Goal: Information Seeking & Learning: Check status

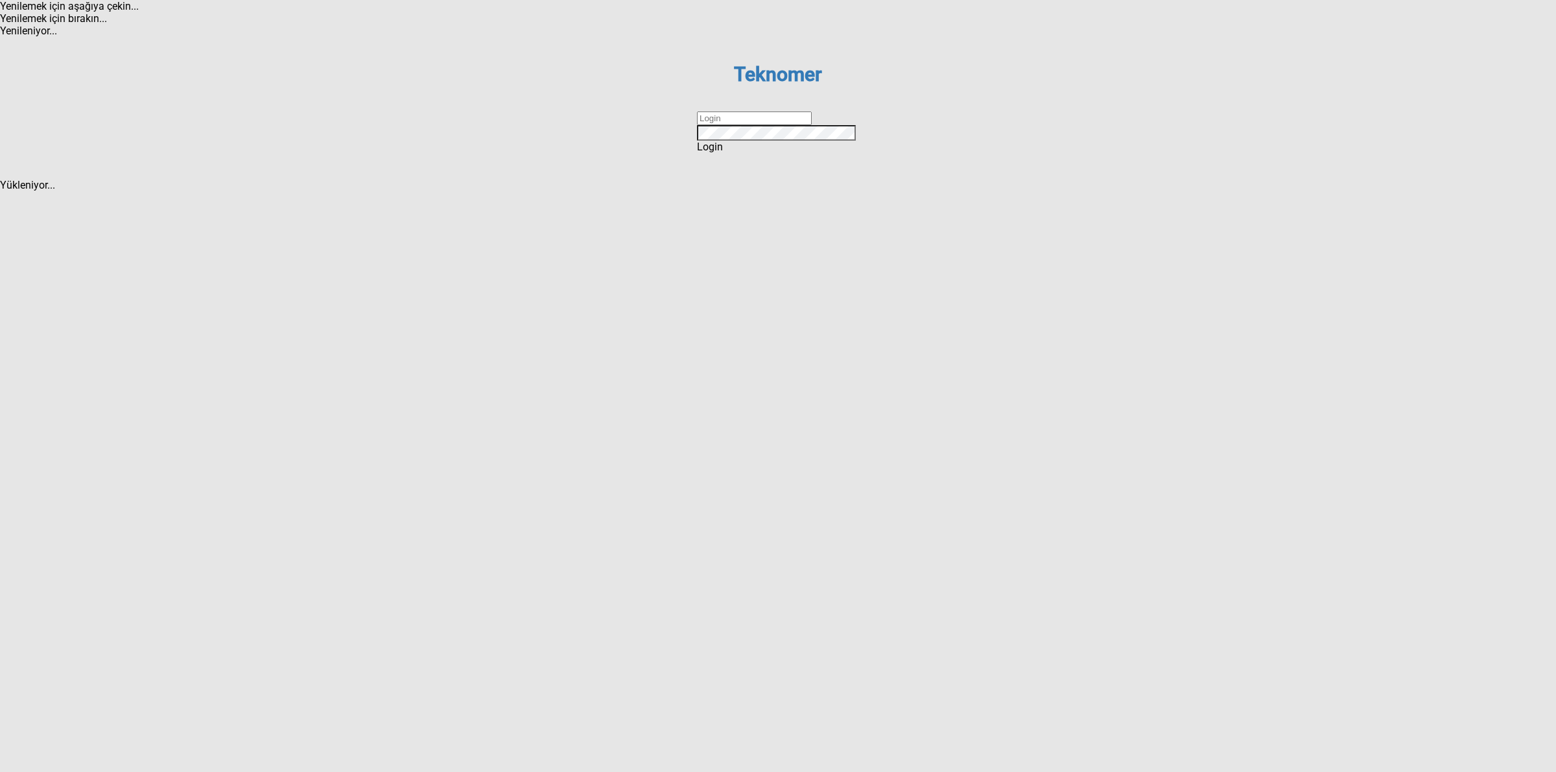
click at [733, 125] on input "text" at bounding box center [754, 119] width 115 height 14
type input "DİZEM"
click at [762, 153] on div "Login" at bounding box center [778, 147] width 162 height 12
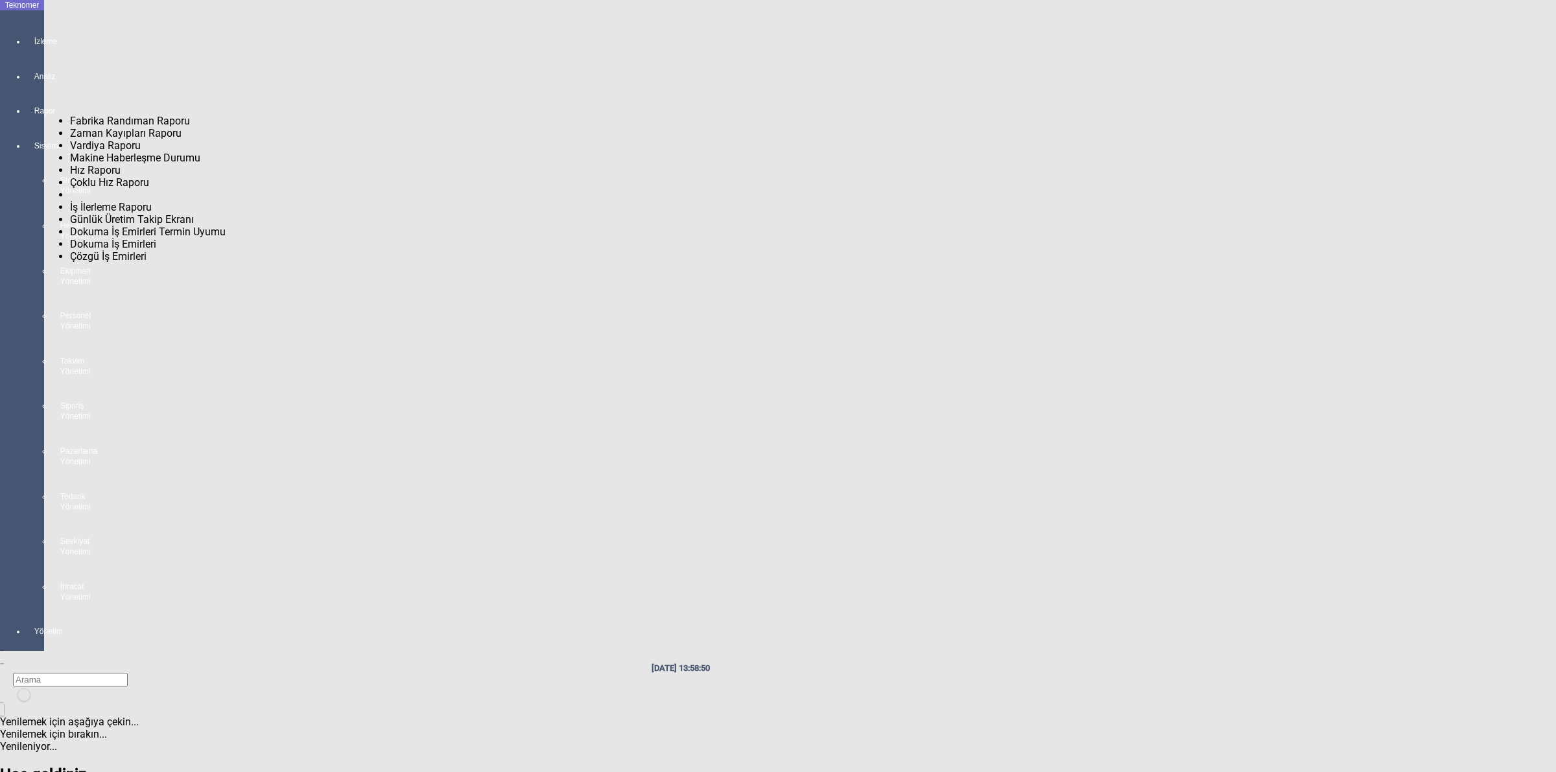
click at [26, 123] on div at bounding box center [35, 123] width 18 height 0
click at [117, 117] on span "Fabrika Randıman Raporu" at bounding box center [130, 121] width 120 height 12
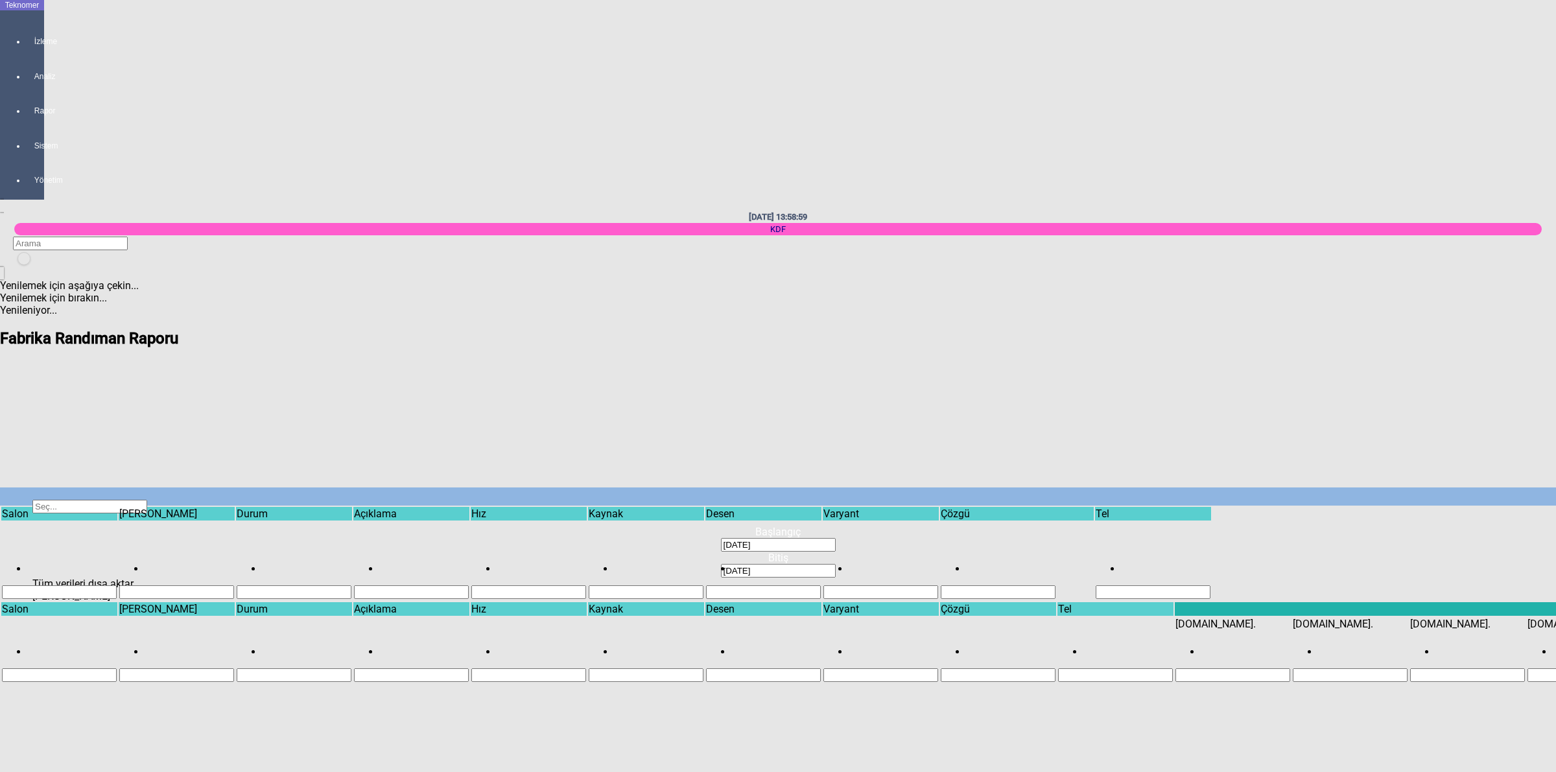
scroll to position [1203, 0]
click at [1266, 552] on div "Select" at bounding box center [777, 552] width 1465 height 0
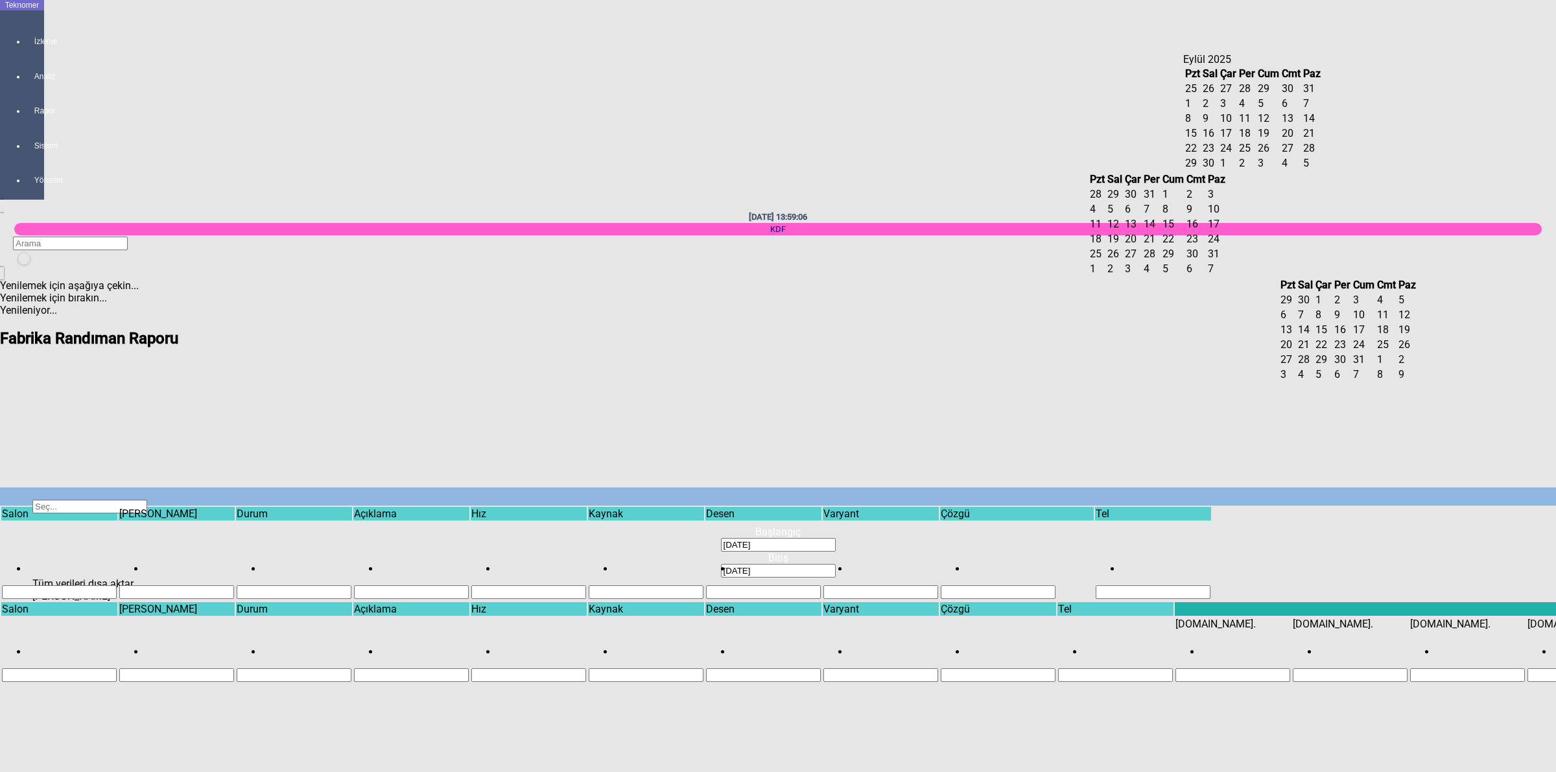
click at [1251, 124] on span "11" at bounding box center [1245, 118] width 12 height 12
type input "[DATE]"
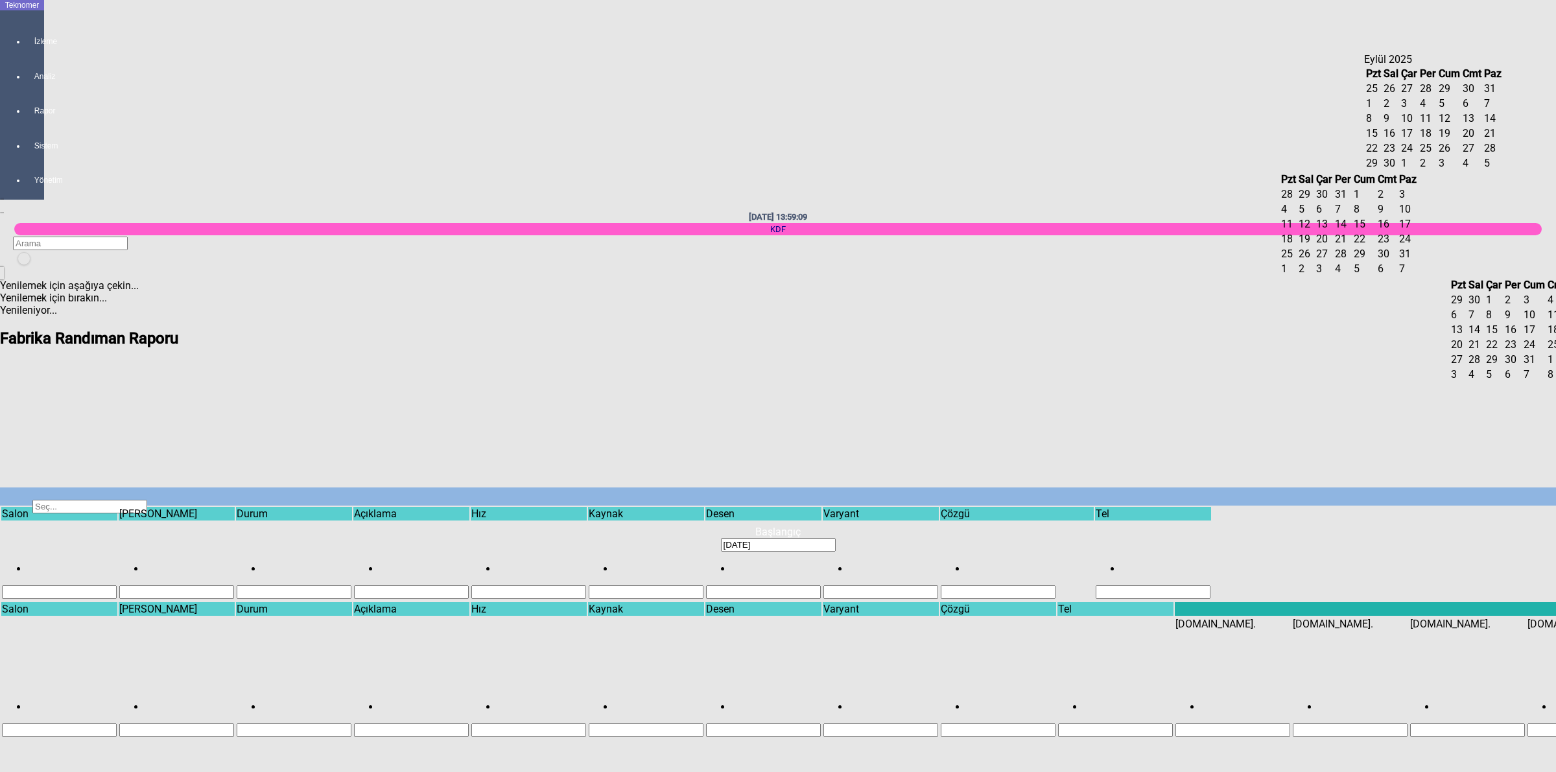
click at [1450, 124] on span "12" at bounding box center [1445, 118] width 12 height 12
type input "[DATE]"
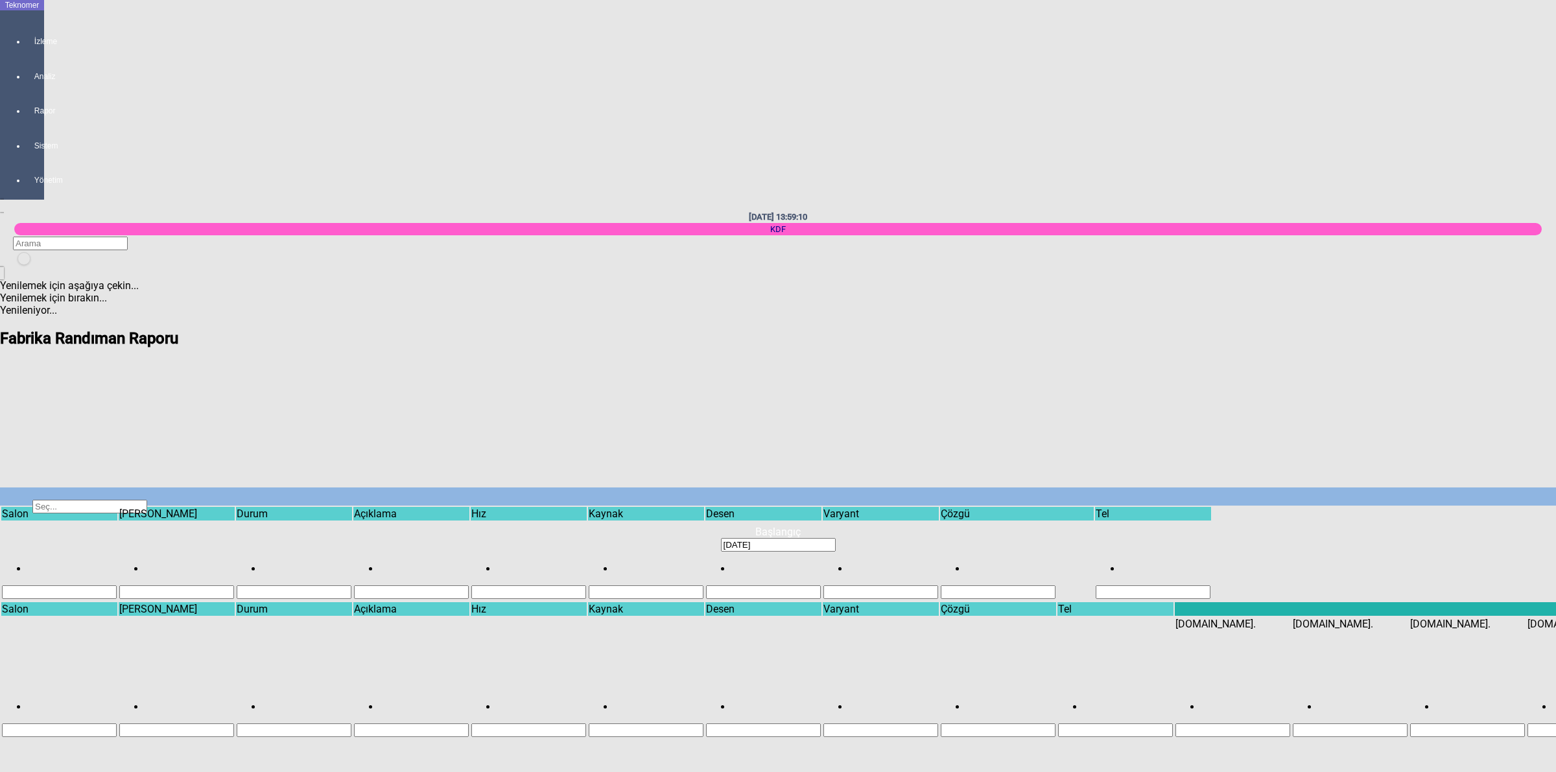
click at [234, 536] on span "Show filter options for column ''" at bounding box center [234, 536] width 0 height 0
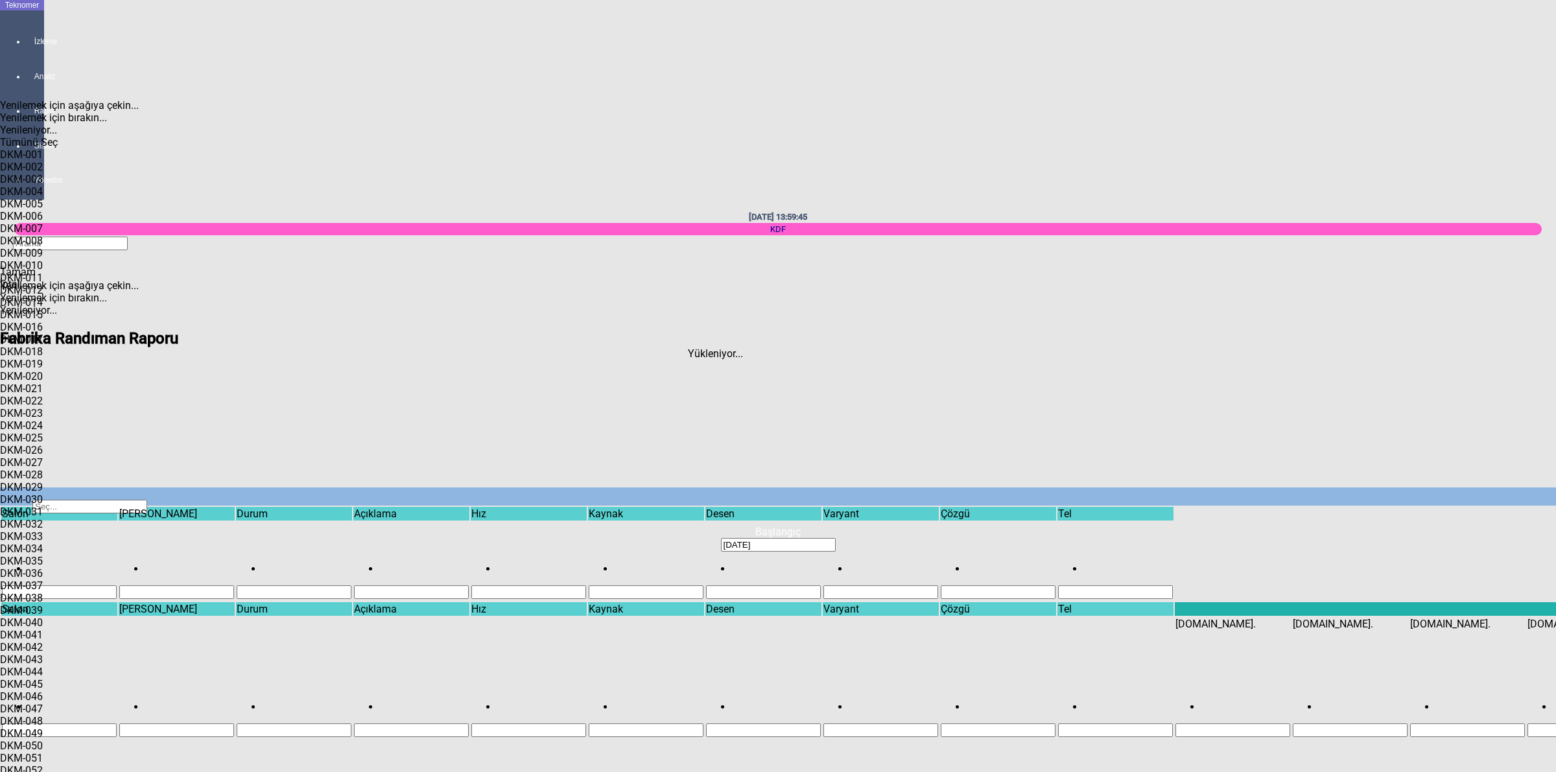
scroll to position [1168, 0]
click at [36, 278] on span "Tamam" at bounding box center [18, 272] width 36 height 12
type input "DKM-078"
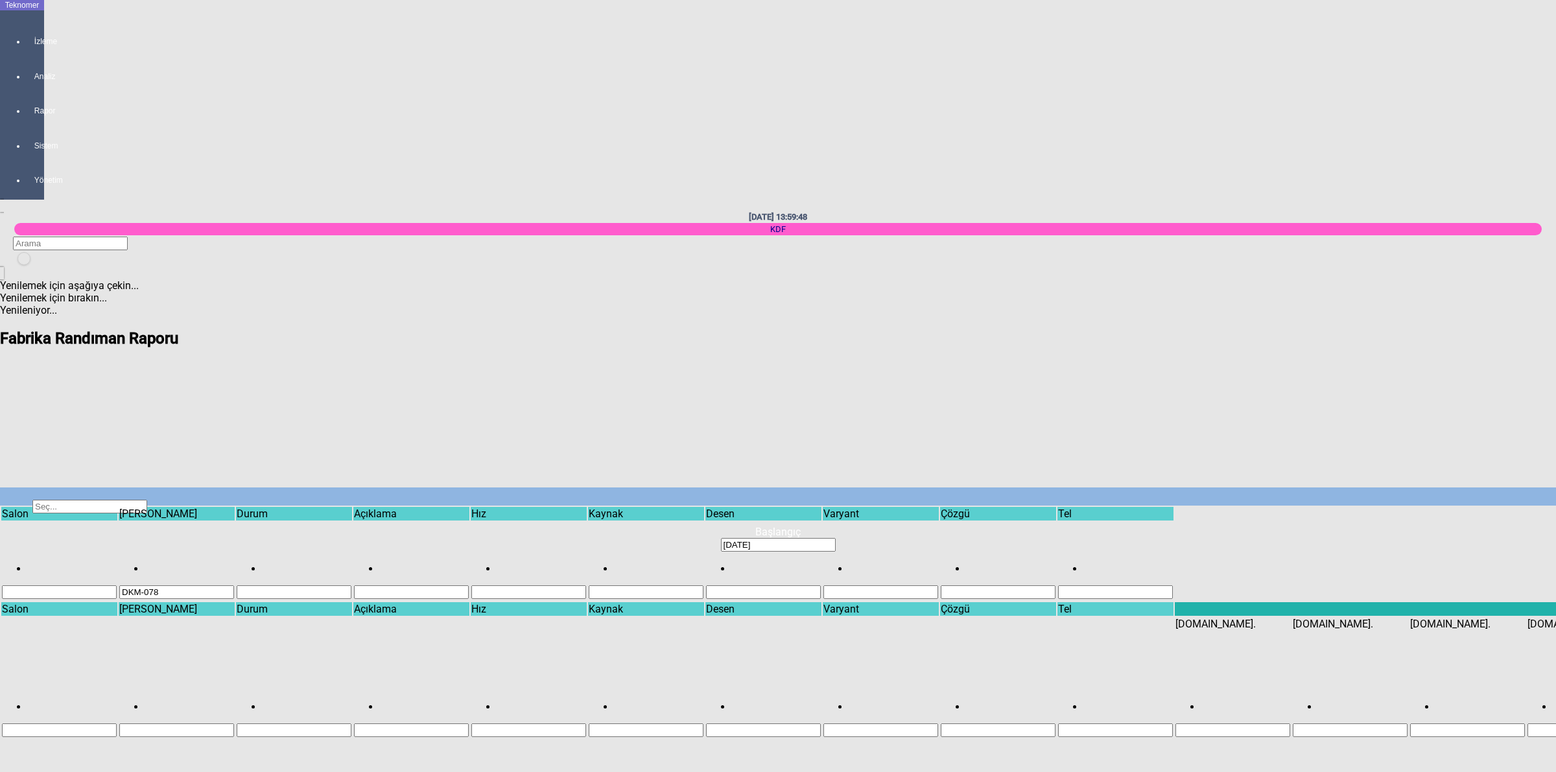
scroll to position [0, 0]
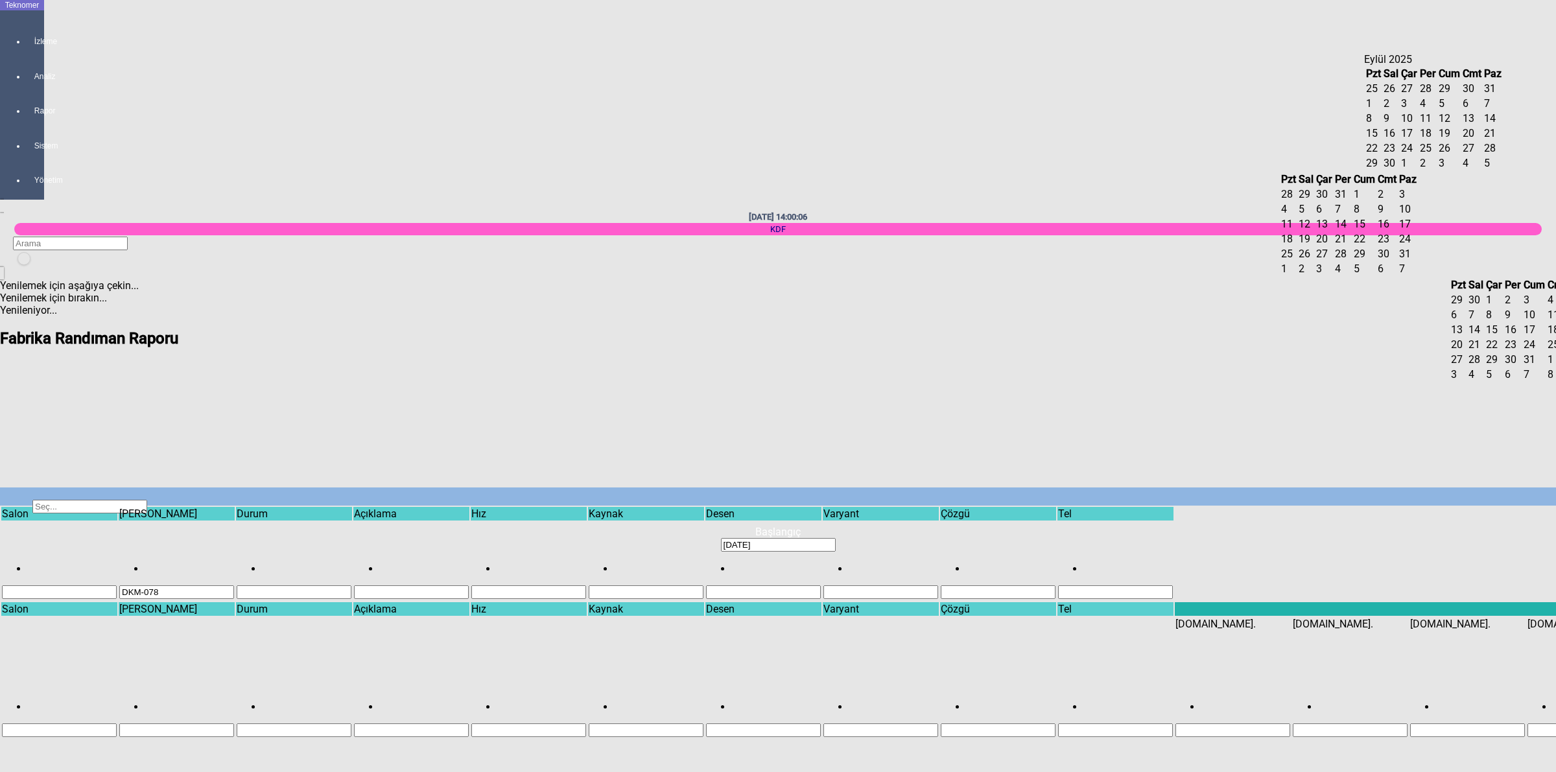
click at [1431, 124] on span "11" at bounding box center [1426, 118] width 12 height 12
type input "[DATE]"
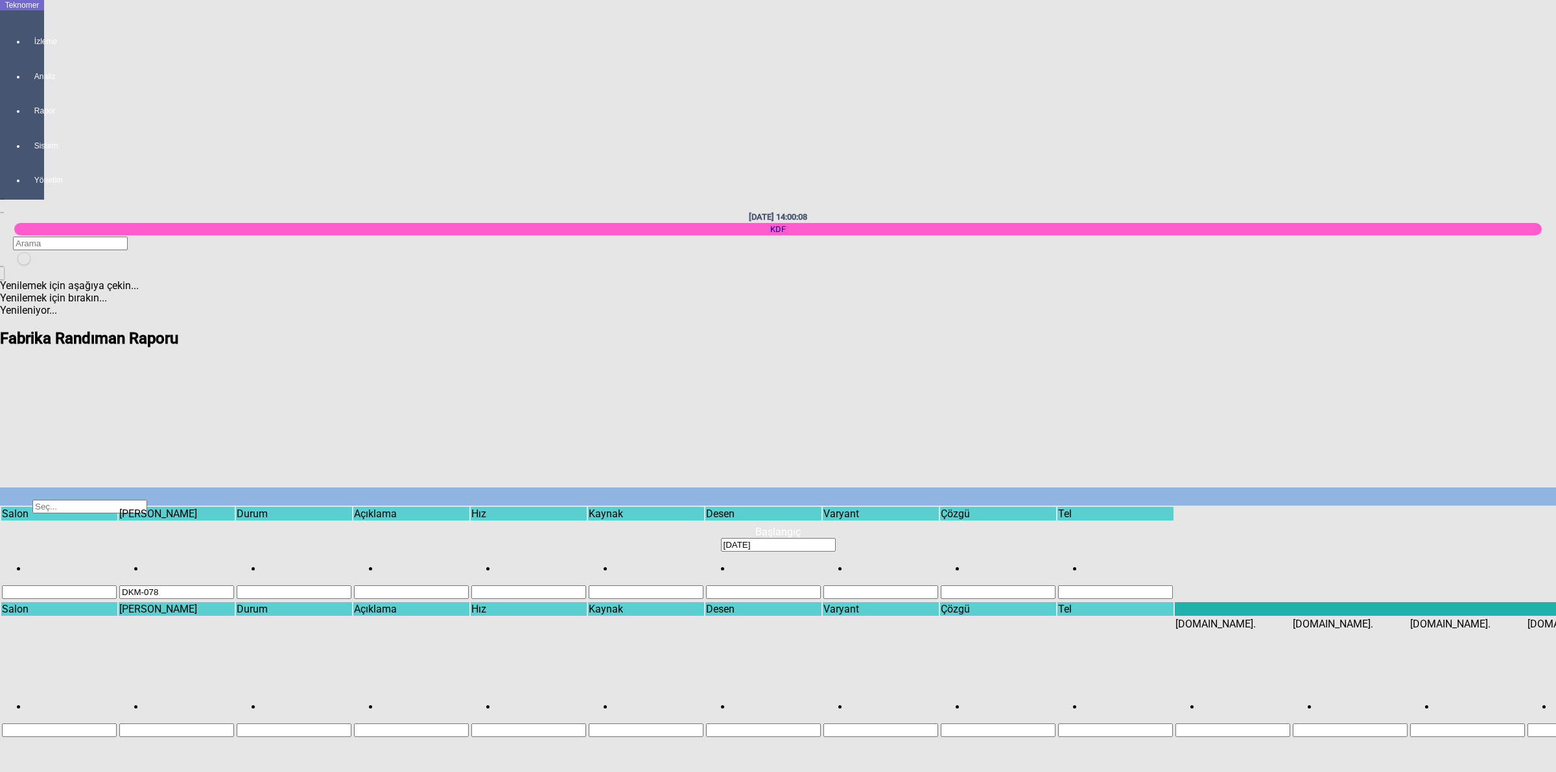
click at [1274, 552] on div "Select" at bounding box center [777, 552] width 1465 height 0
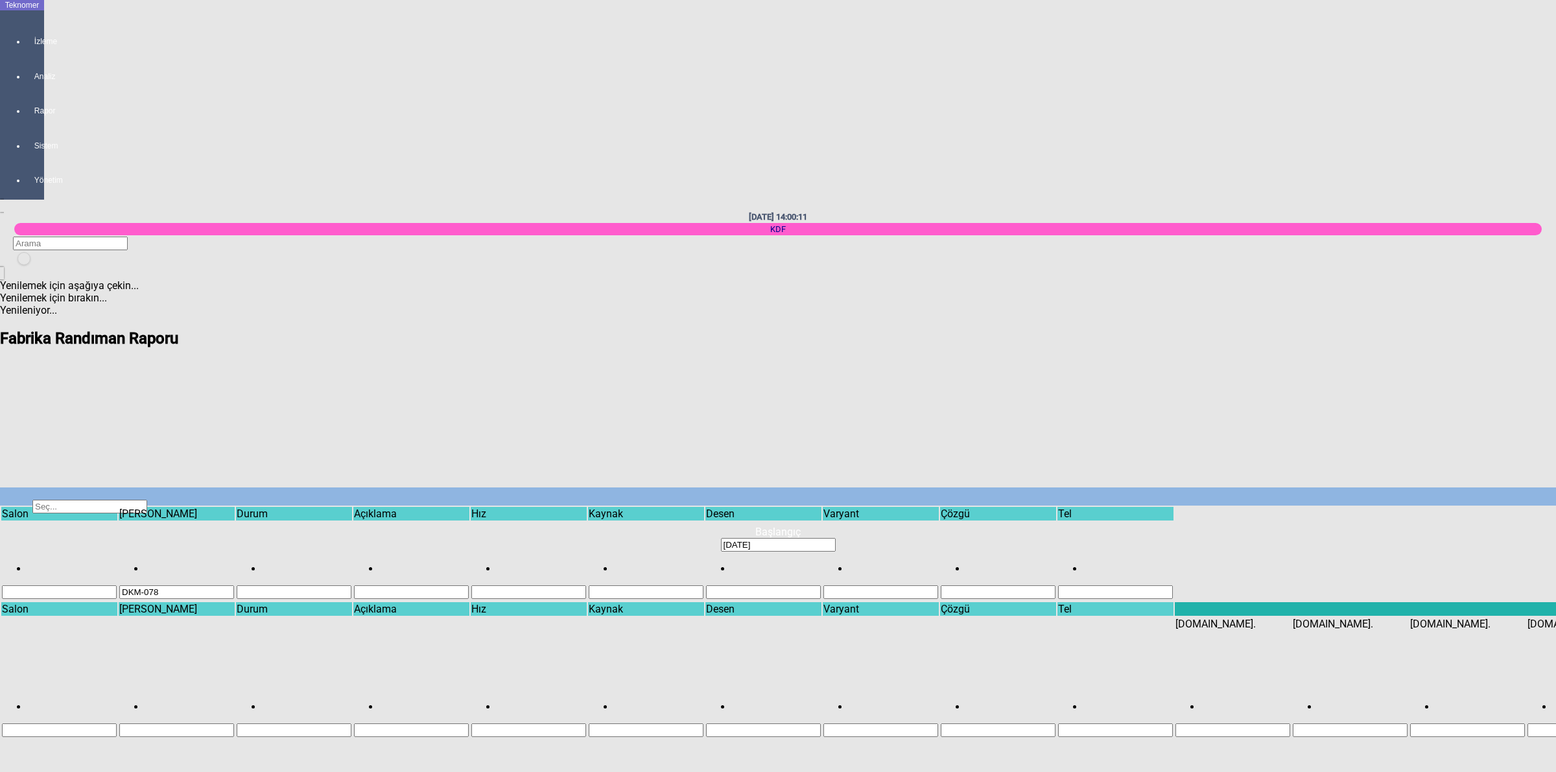
drag, startPoint x: 1477, startPoint y: 49, endPoint x: 1470, endPoint y: 45, distance: 7.8
click at [1271, 552] on div "Select" at bounding box center [777, 552] width 1465 height 0
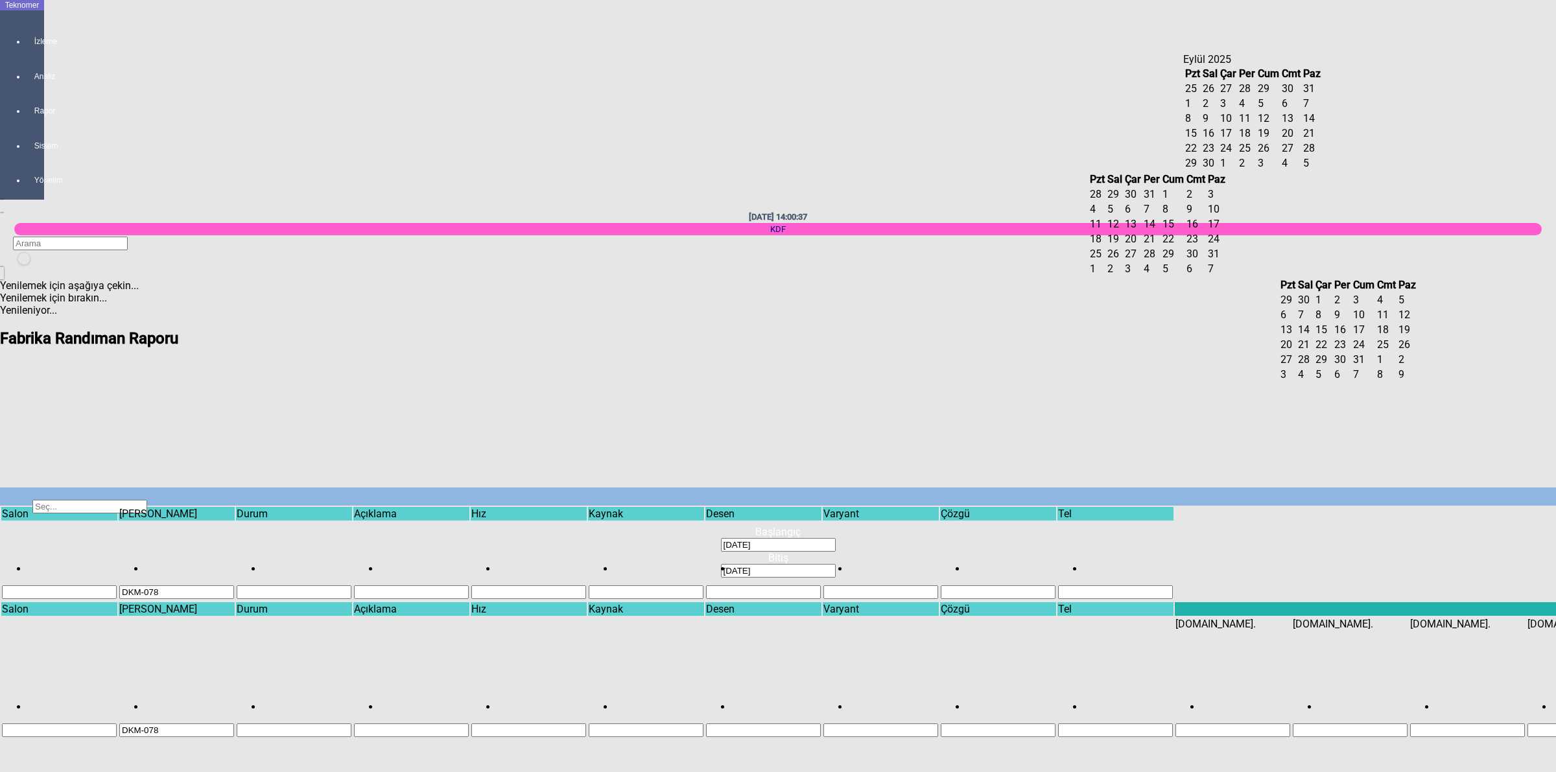
click at [1208, 124] on span "9" at bounding box center [1206, 118] width 6 height 12
type input "[DATE]"
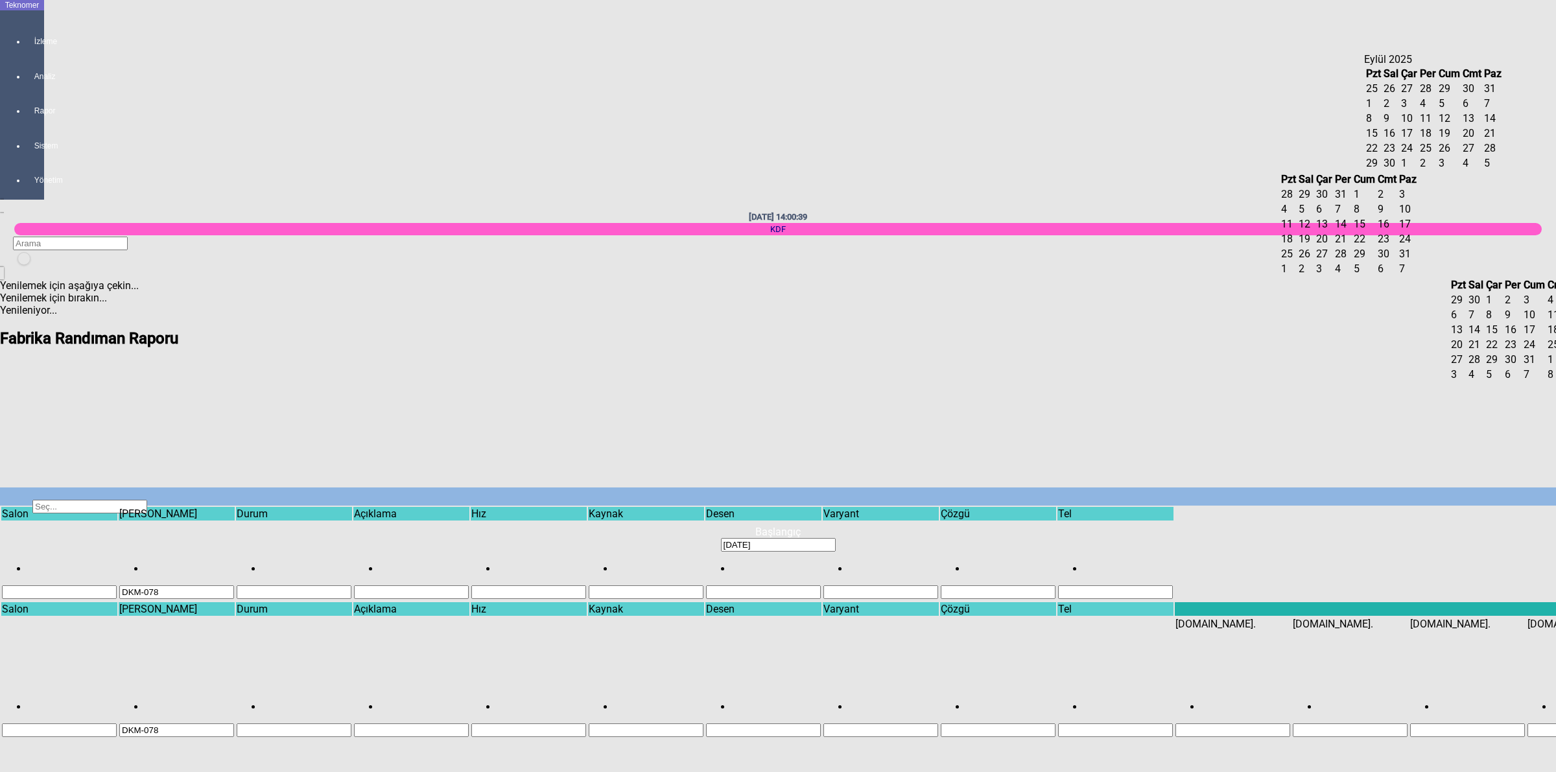
click at [1389, 124] on span "9" at bounding box center [1386, 118] width 6 height 12
type input "[DATE]"
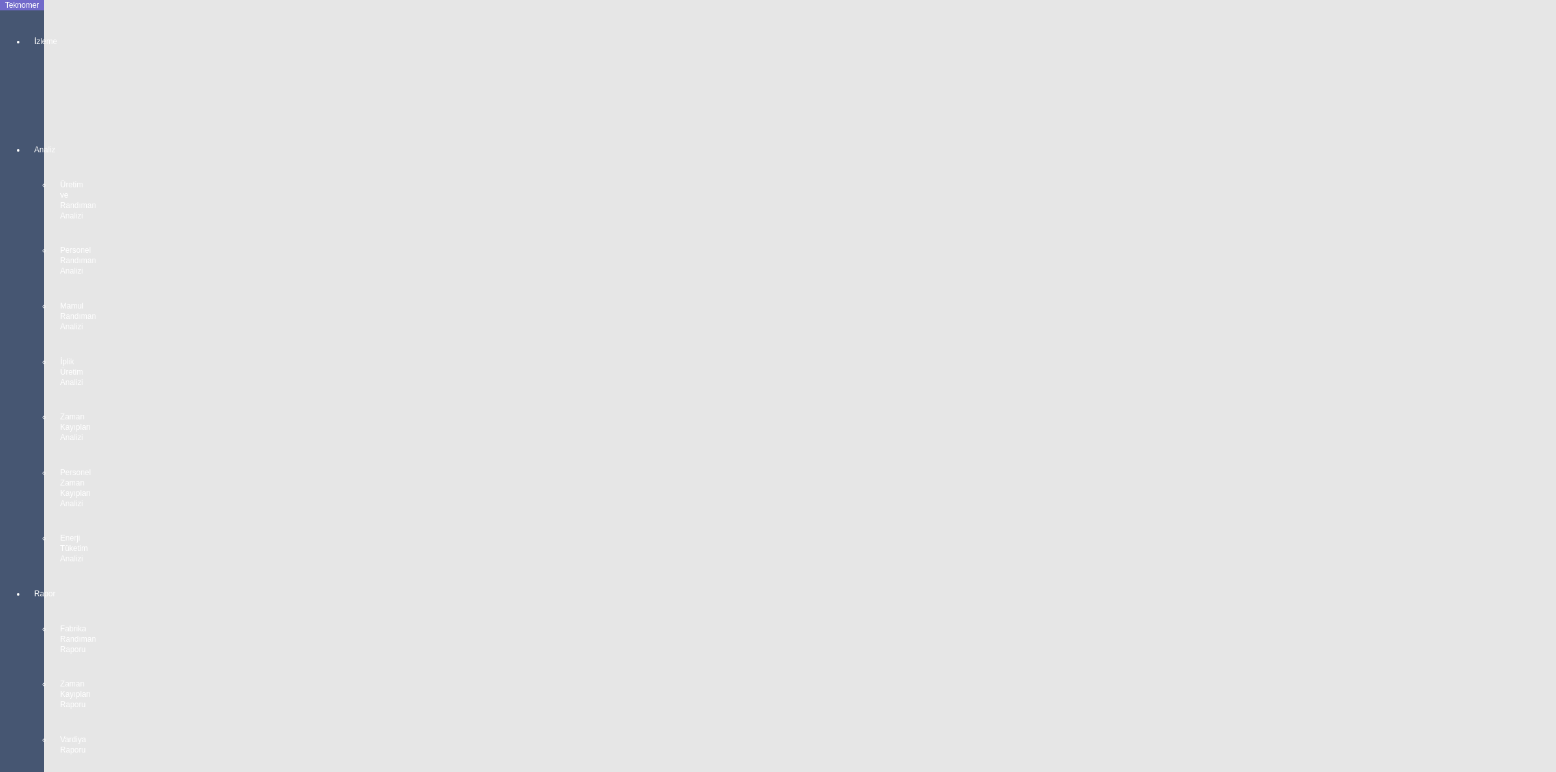
scroll to position [1297, 0]
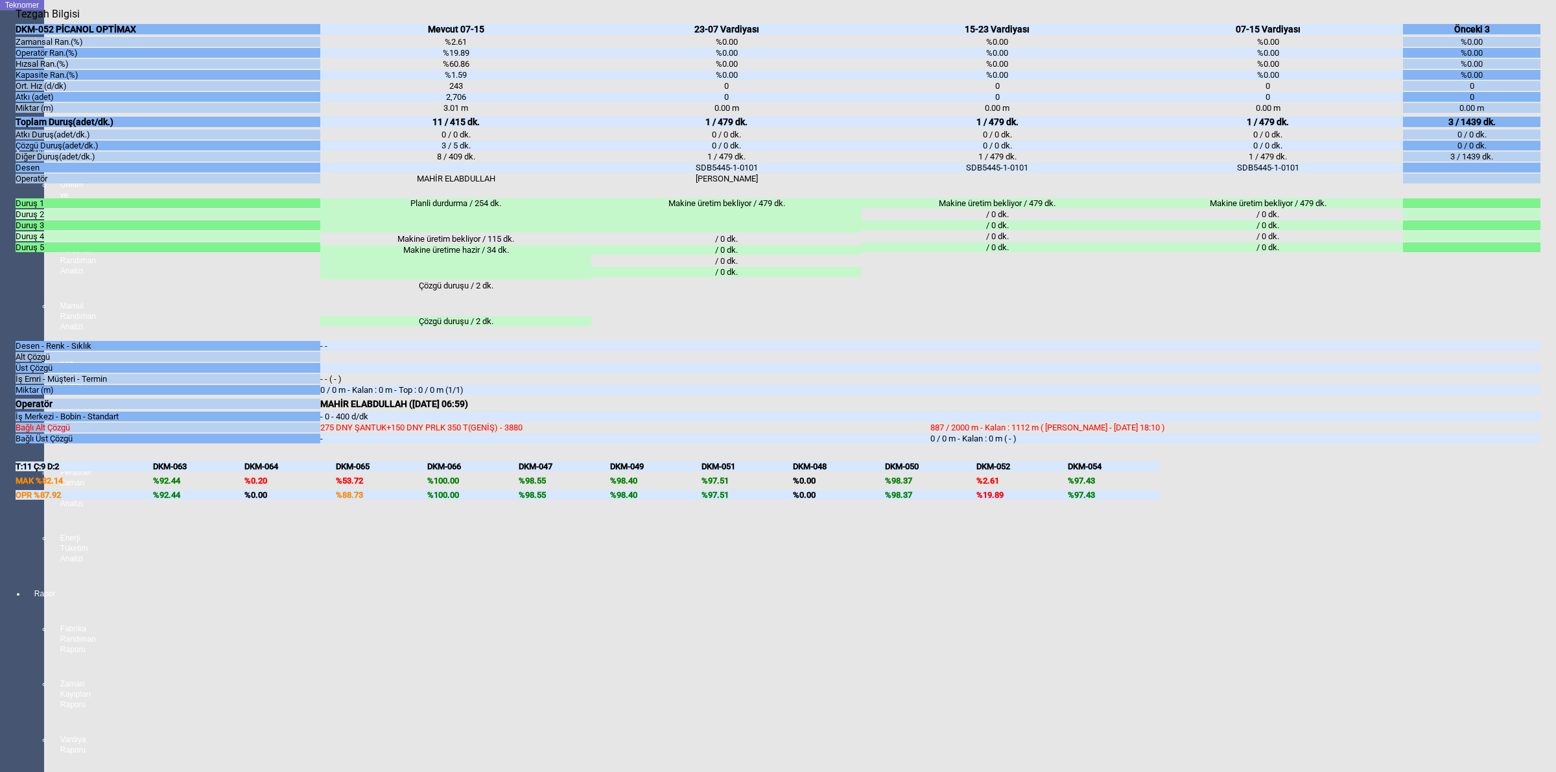
click at [1544, 558] on body "Teknomer İzleme MAKİNE YERLEŞİM PLANI Analiz Üretim ve Randıman Analizi Persone…" at bounding box center [778, 386] width 1556 height 772
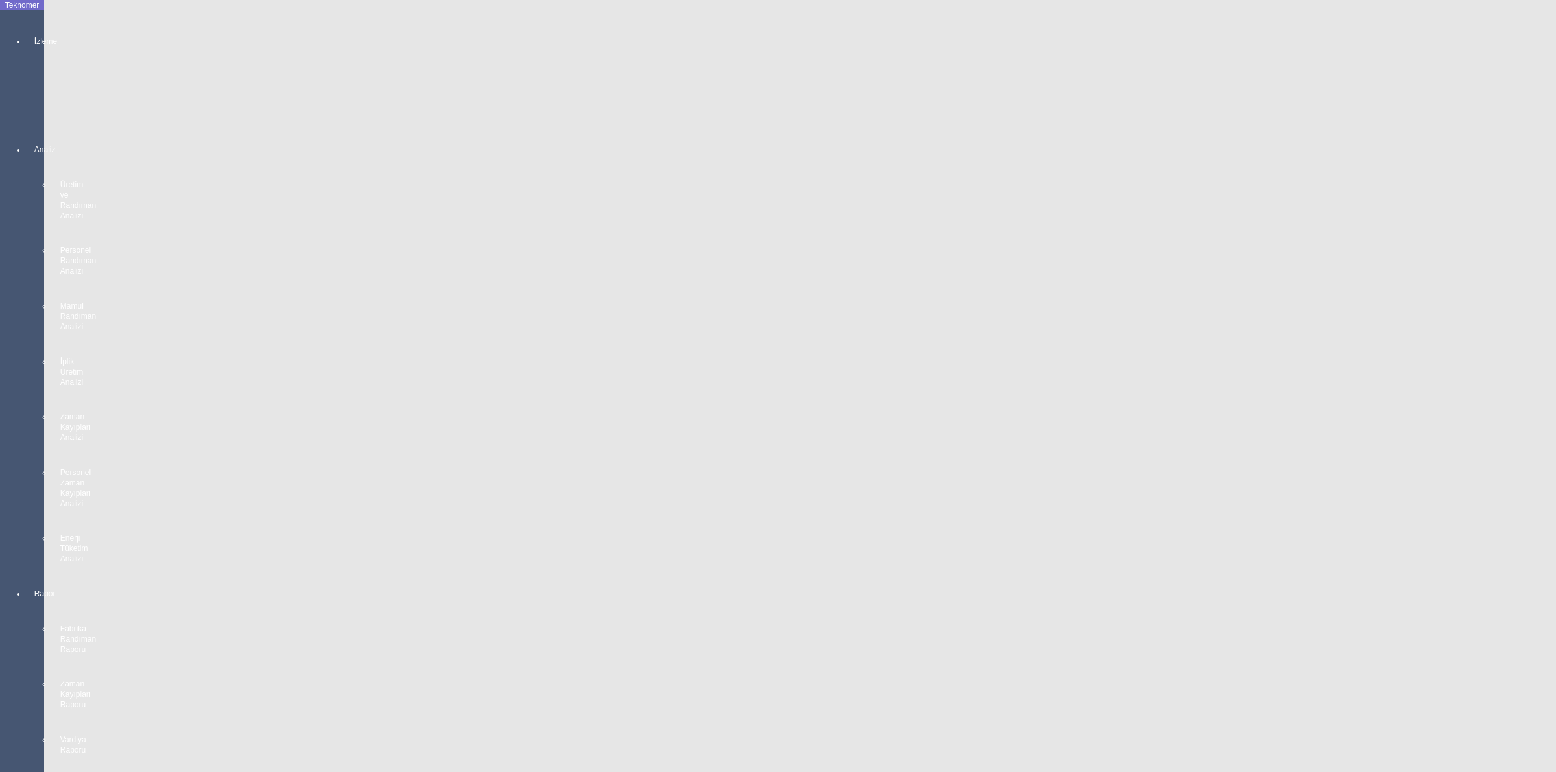
scroll to position [1945, 0]
